Goal: Check status: Check status

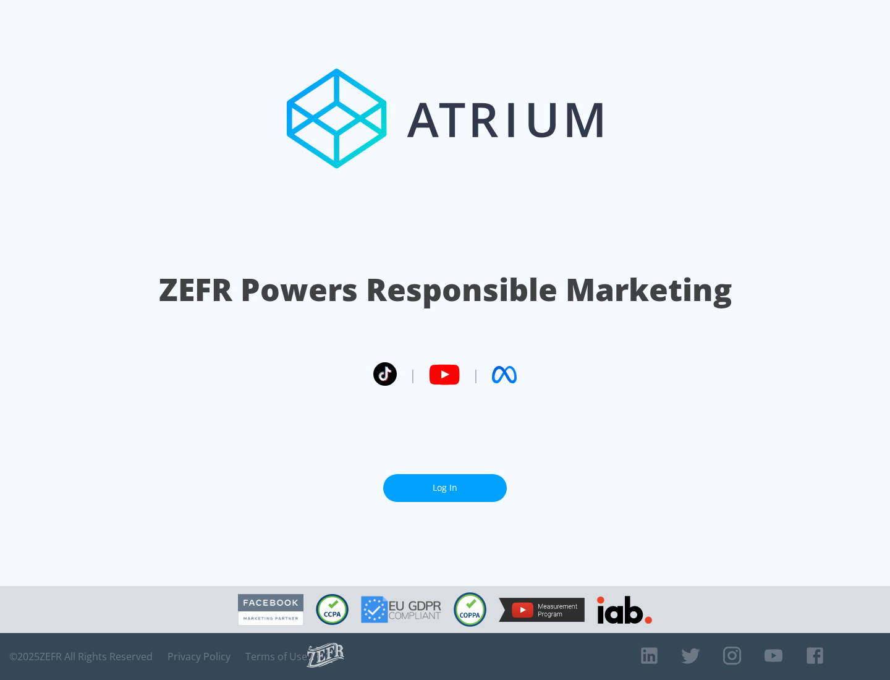
click at [445, 488] on link "Log In" at bounding box center [445, 488] width 124 height 28
